Goal: Transaction & Acquisition: Purchase product/service

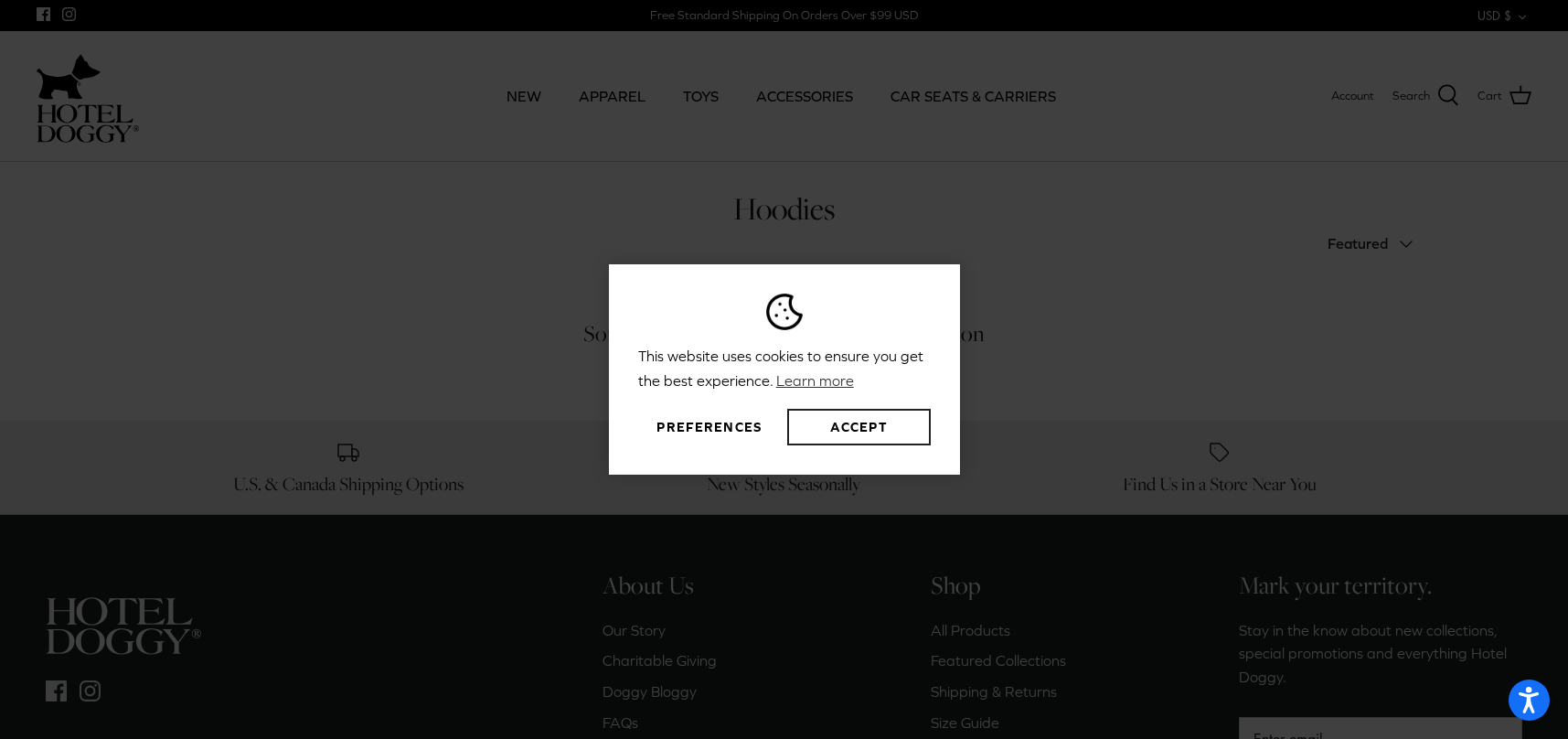
click at [866, 426] on button "Accept" at bounding box center [859, 427] width 143 height 37
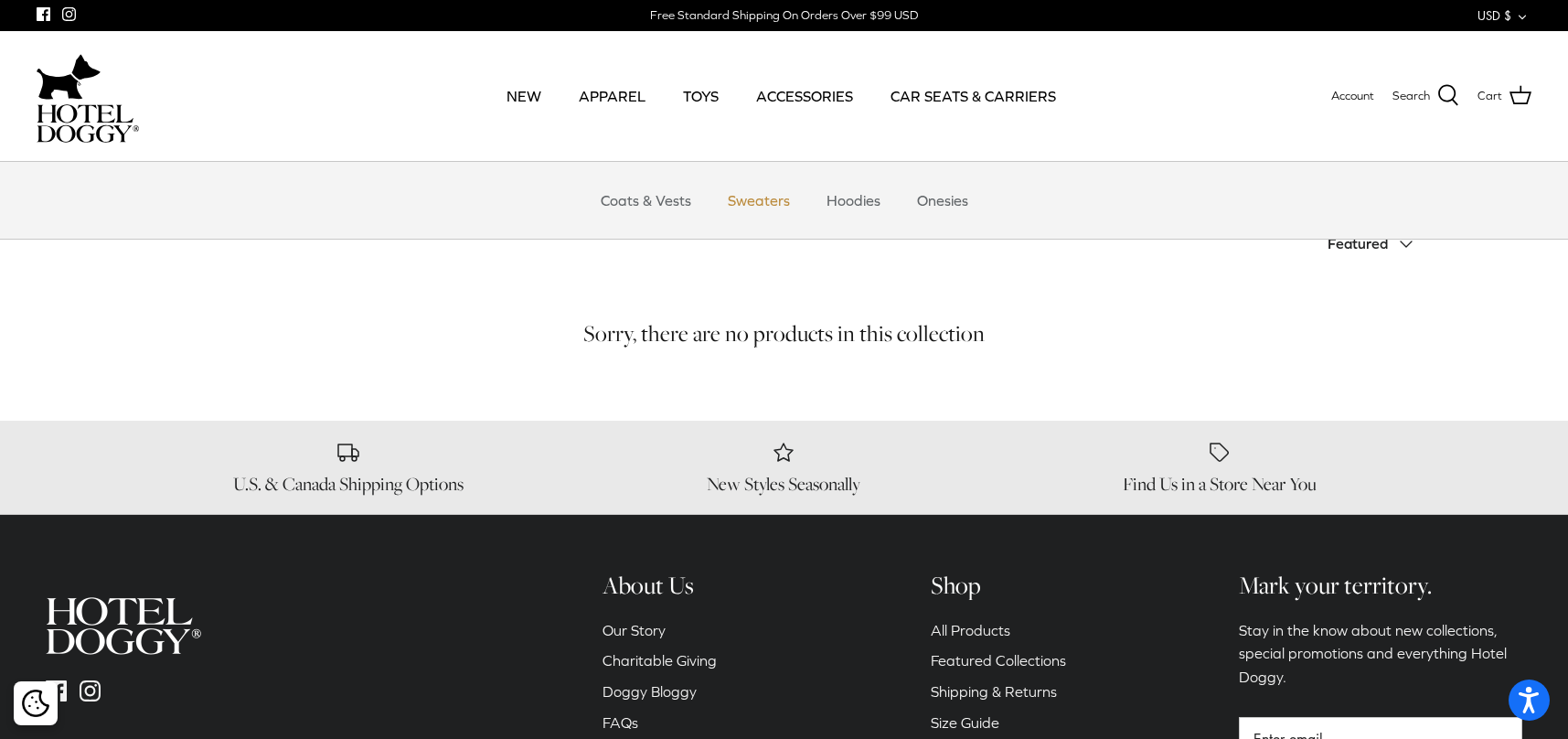
click at [757, 206] on link "Sweaters" at bounding box center [758, 200] width 96 height 55
click at [851, 205] on link "Hoodies" at bounding box center [854, 200] width 87 height 55
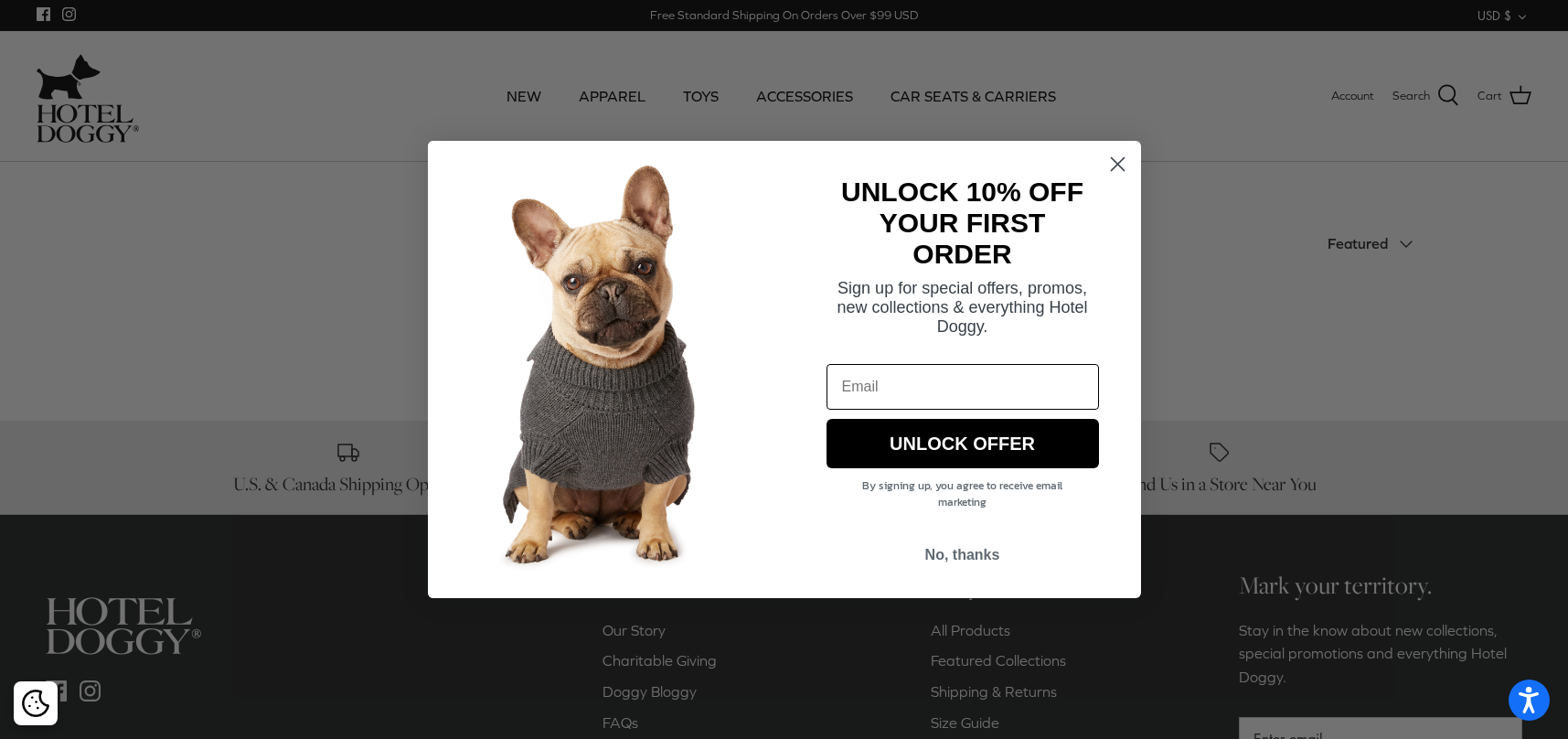
click at [1115, 156] on circle "Close dialog" at bounding box center [1116, 163] width 30 height 30
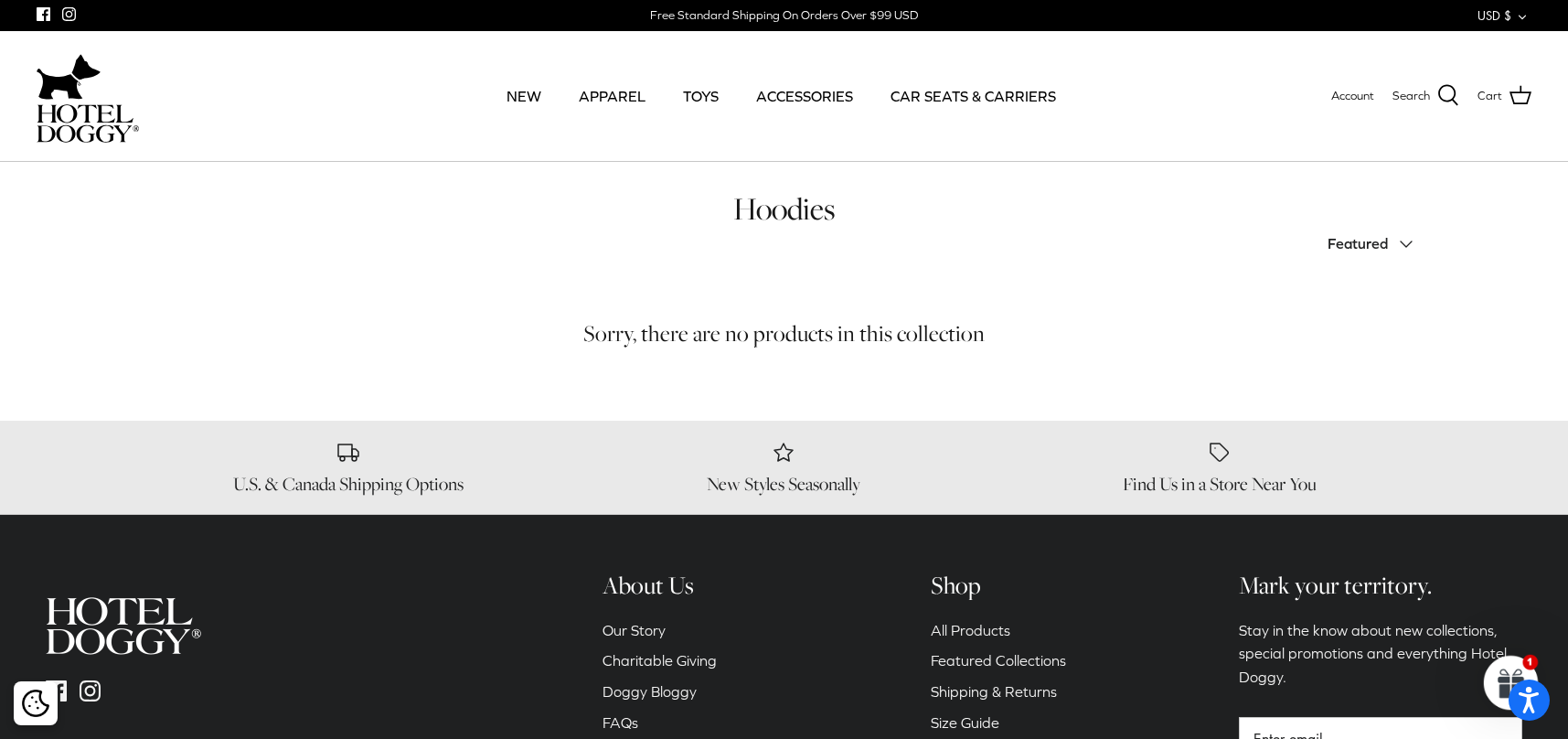
click at [1375, 243] on span "Featured" at bounding box center [1358, 243] width 61 height 16
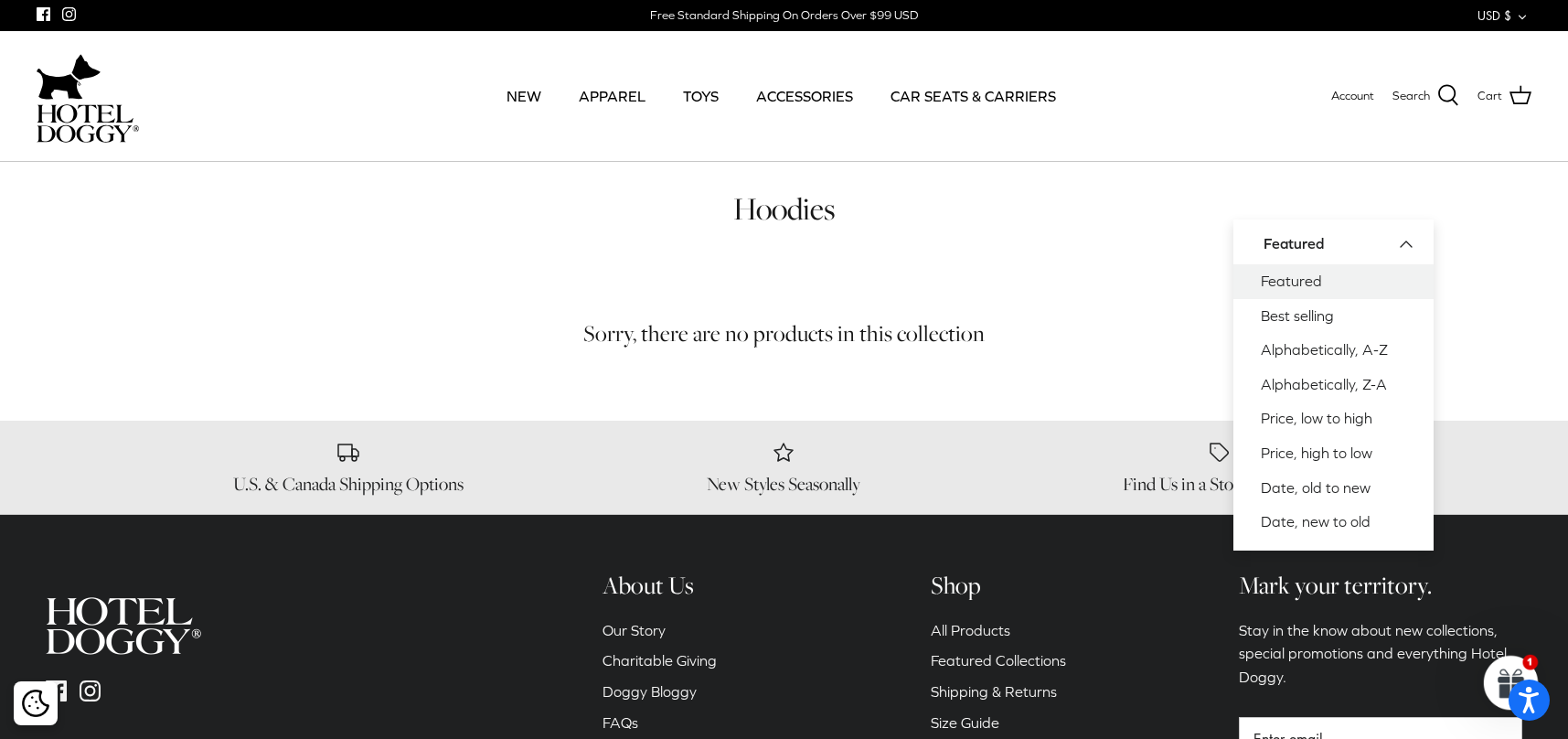
click at [1001, 249] on div "Sort by Featured Down Featured Best selling Alphabetically, A-Z Alphabetically,…" at bounding box center [1104, 244] width 640 height 41
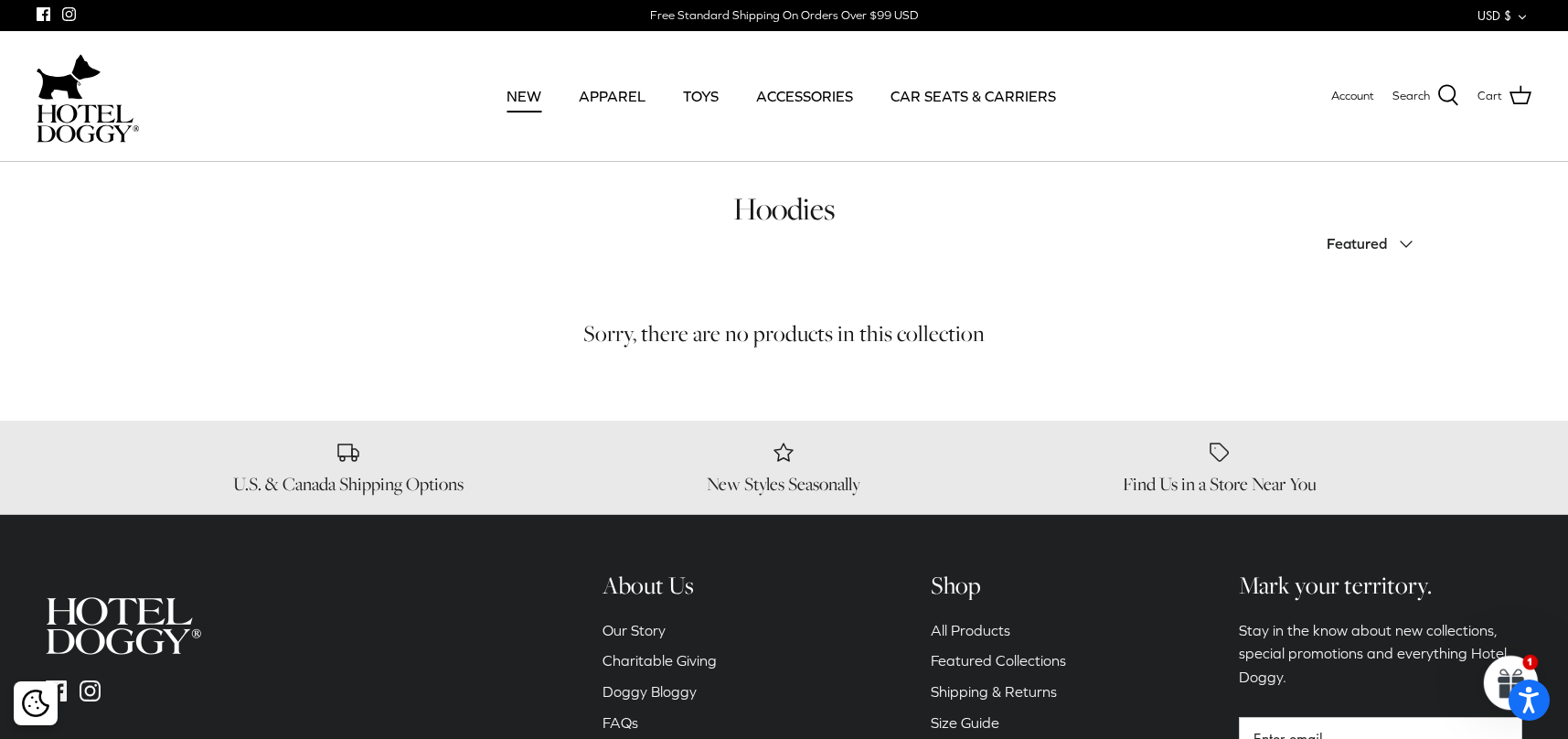
click at [531, 97] on link "NEW" at bounding box center [524, 96] width 68 height 62
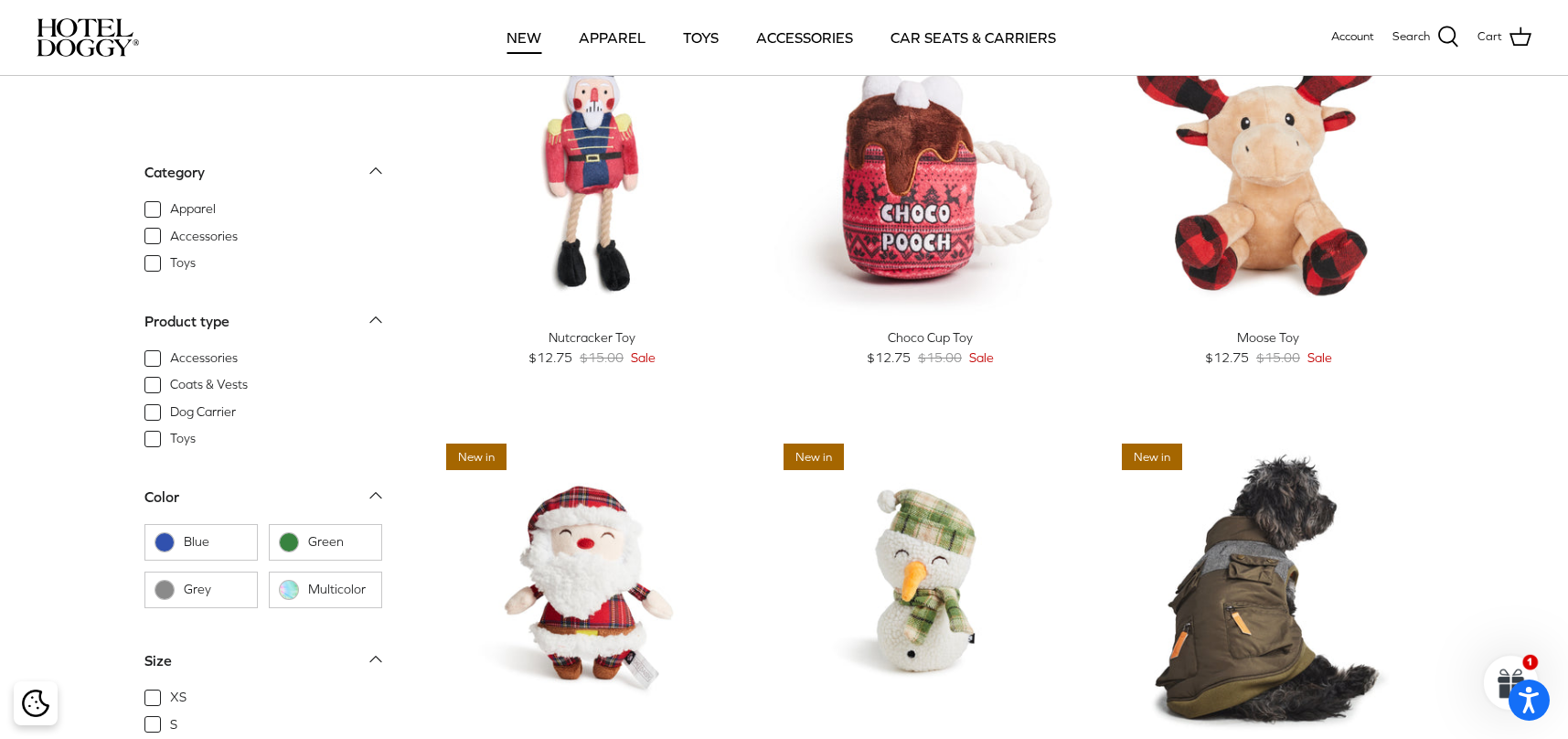
scroll to position [202, 0]
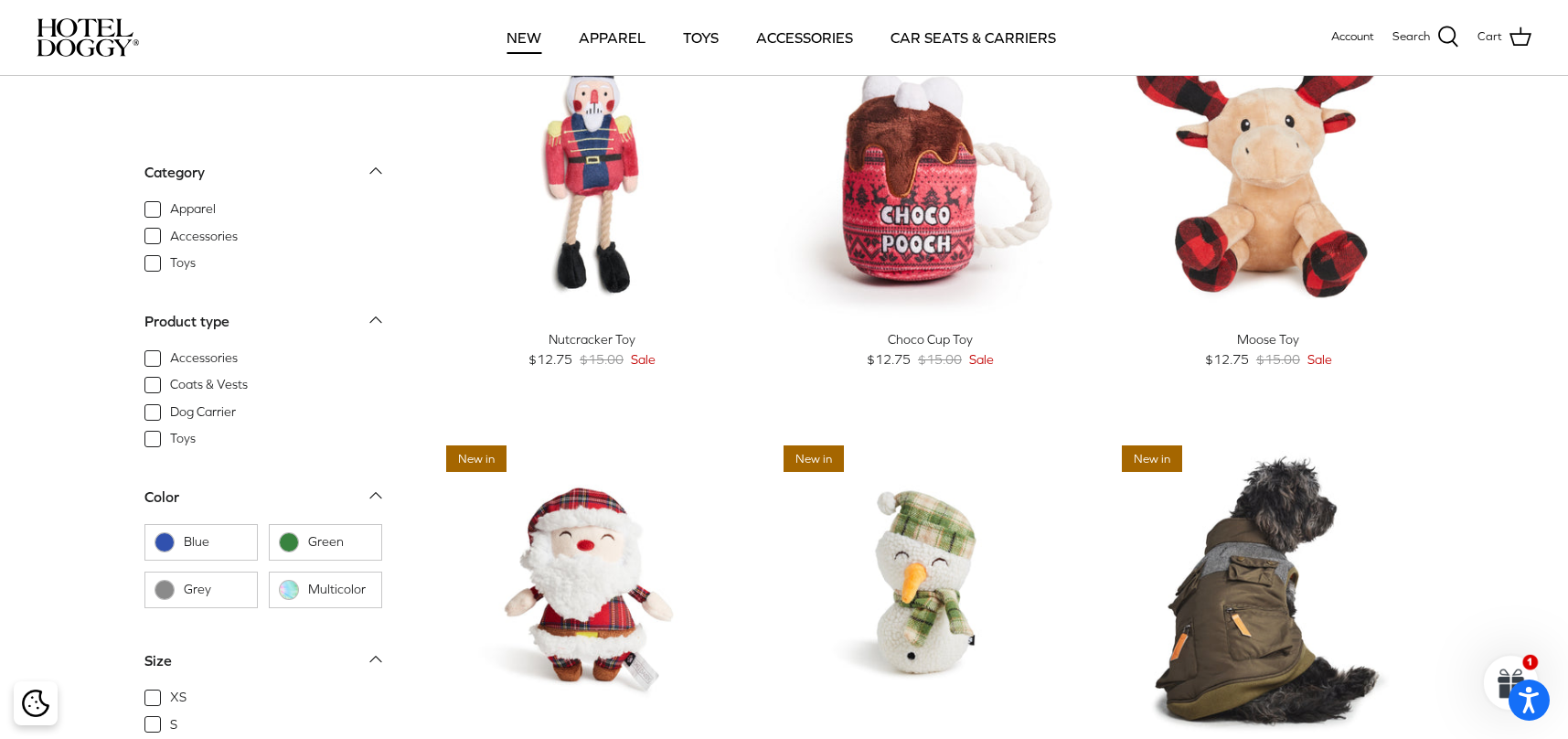
click at [170, 210] on span "Apparel" at bounding box center [192, 209] width 45 height 18
click at [168, 201] on input "Apparel" at bounding box center [169, 201] width 2 height 2
checkbox input "true"
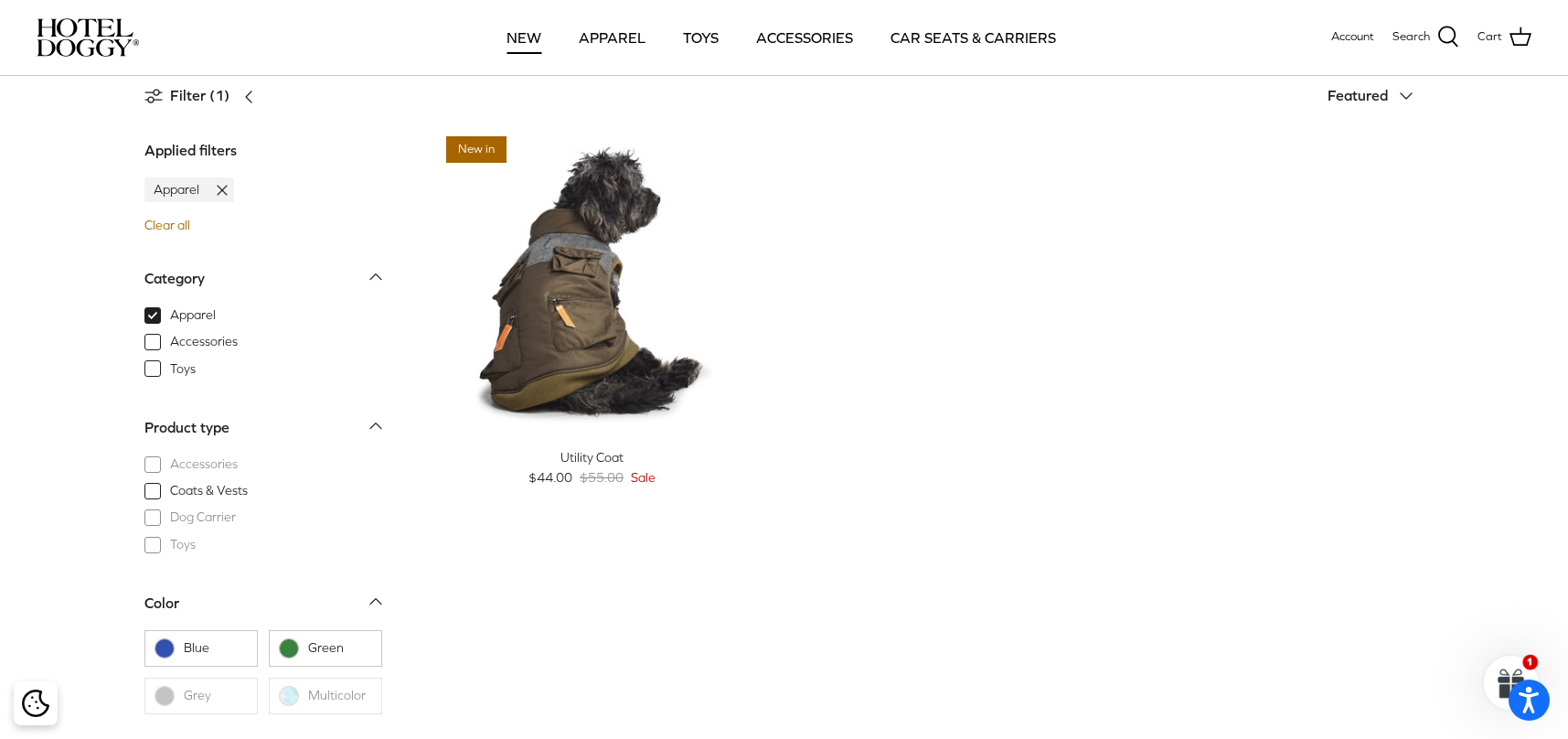
scroll to position [82, 0]
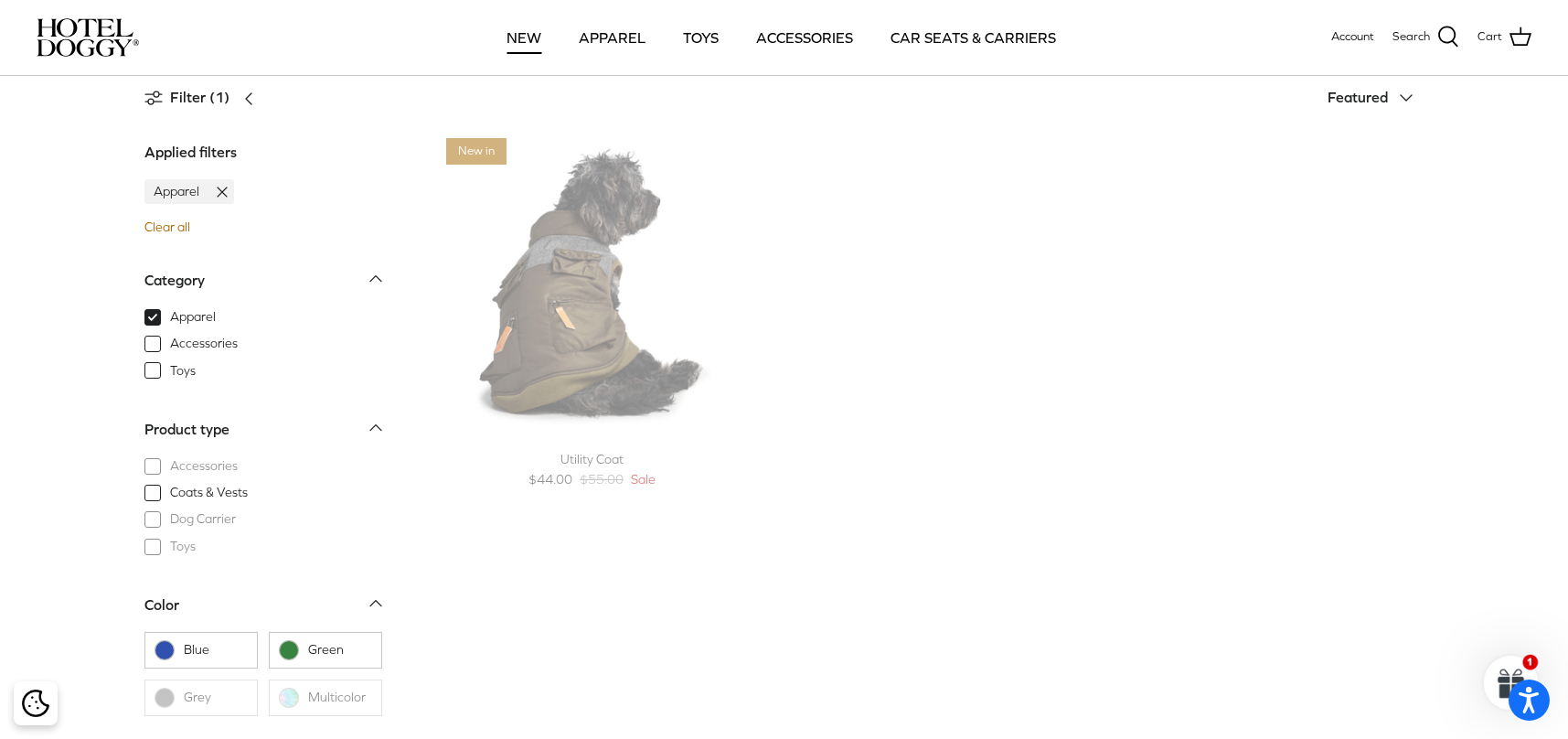
scroll to position [202, 0]
